Goal: Task Accomplishment & Management: Use online tool/utility

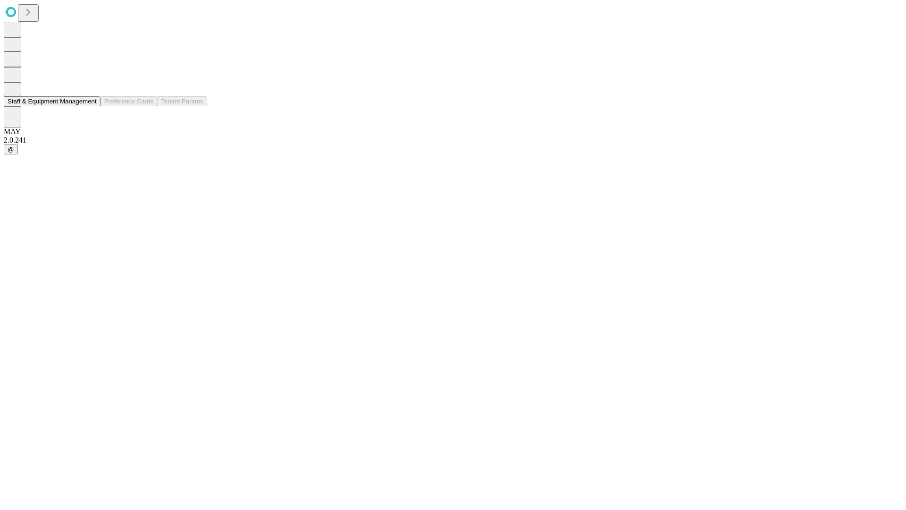
click at [90, 106] on button "Staff & Equipment Management" at bounding box center [52, 101] width 97 height 10
